Goal: Book appointment/travel/reservation

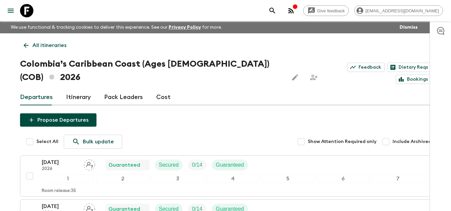
scroll to position [67, 0]
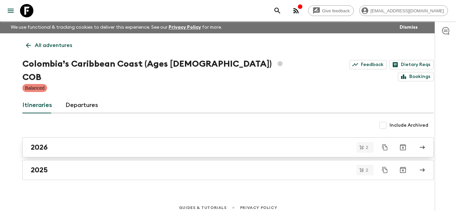
click at [46, 143] on h2 "2026" at bounding box center [39, 147] width 17 height 9
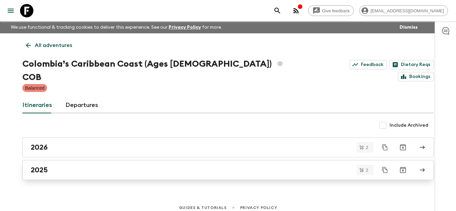
click at [40, 166] on h2 "2025" at bounding box center [39, 170] width 17 height 9
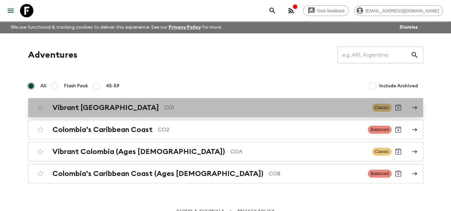
click at [57, 110] on h2 "Vibrant [GEOGRAPHIC_DATA]" at bounding box center [105, 107] width 106 height 9
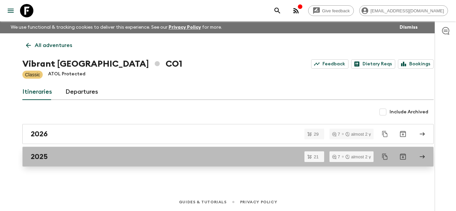
click at [67, 157] on div "2025" at bounding box center [222, 156] width 382 height 9
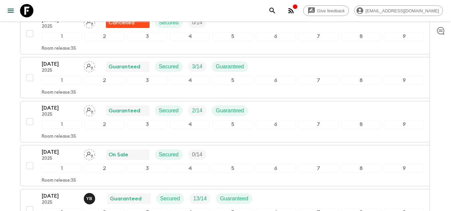
scroll to position [834, 0]
